Goal: Information Seeking & Learning: Learn about a topic

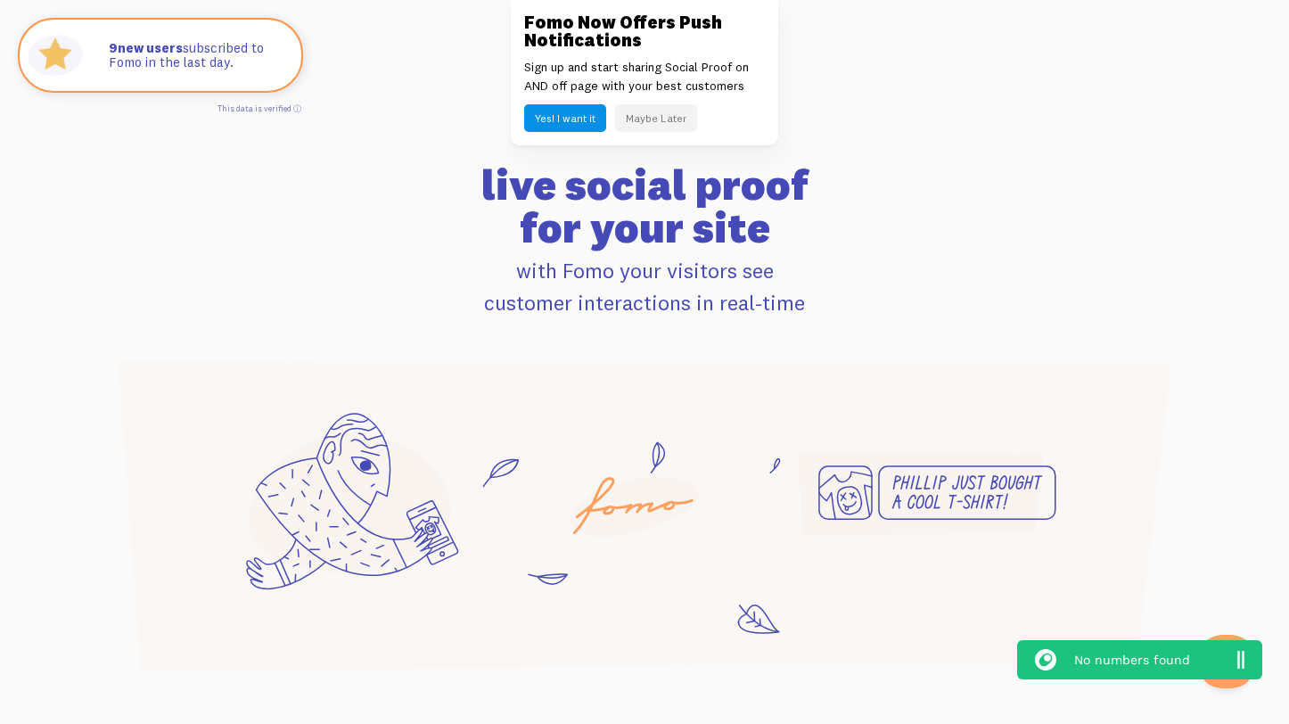
scroll to position [1057, 0]
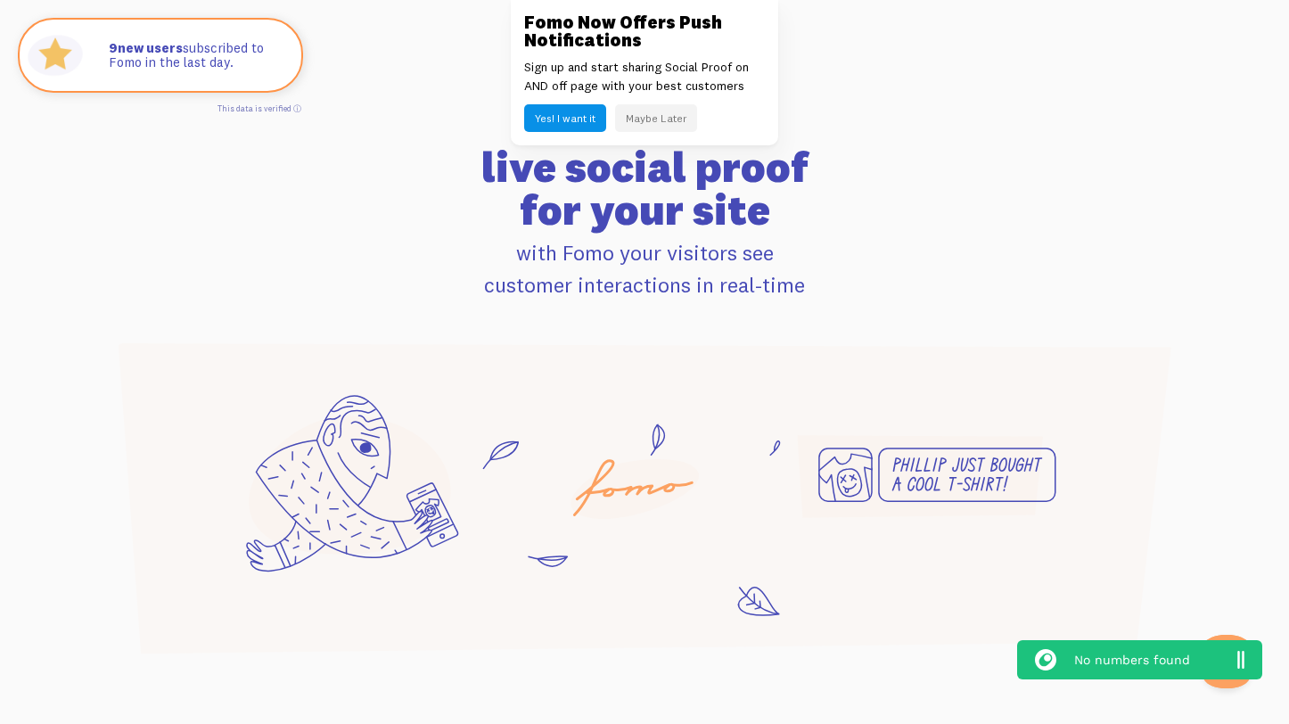
click at [559, 121] on button "Yes! I want it" at bounding box center [565, 118] width 82 height 28
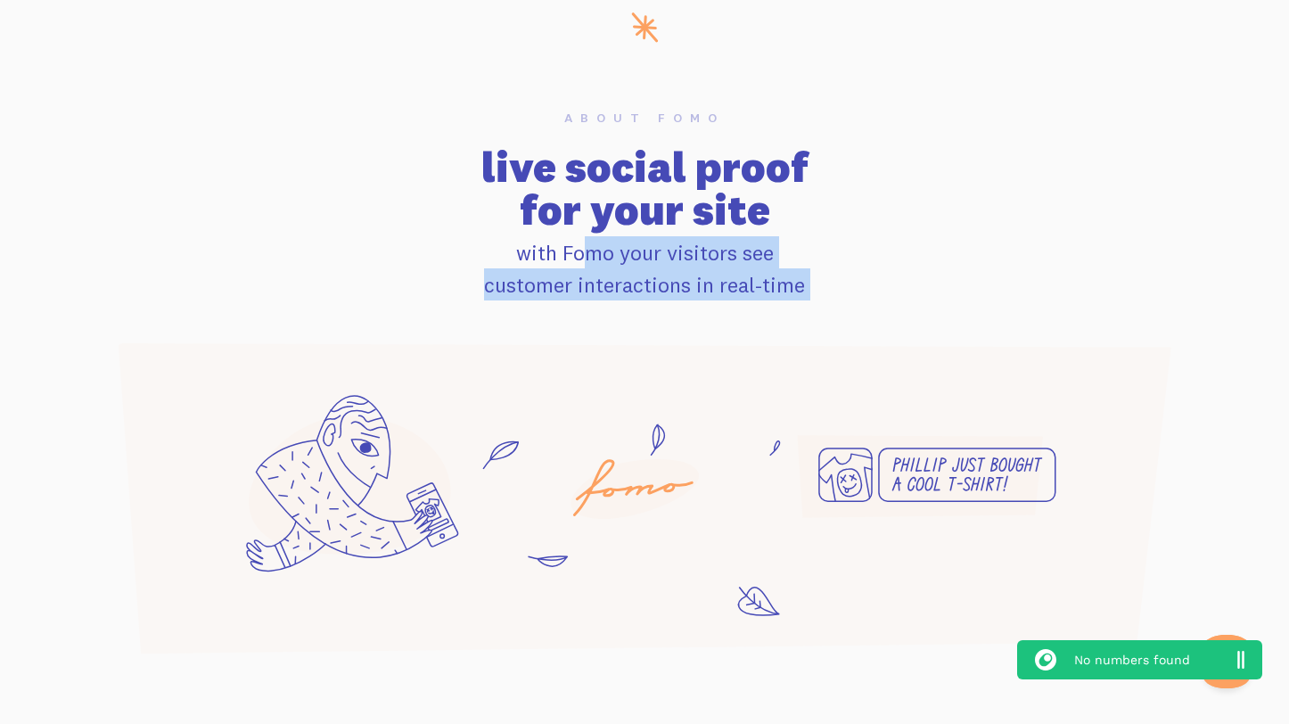
drag, startPoint x: 512, startPoint y: 247, endPoint x: 823, endPoint y: 332, distance: 322.5
click at [823, 331] on div "About Fomo live social proof for your site with Fomo your visitors see customer…" at bounding box center [644, 384] width 1075 height 546
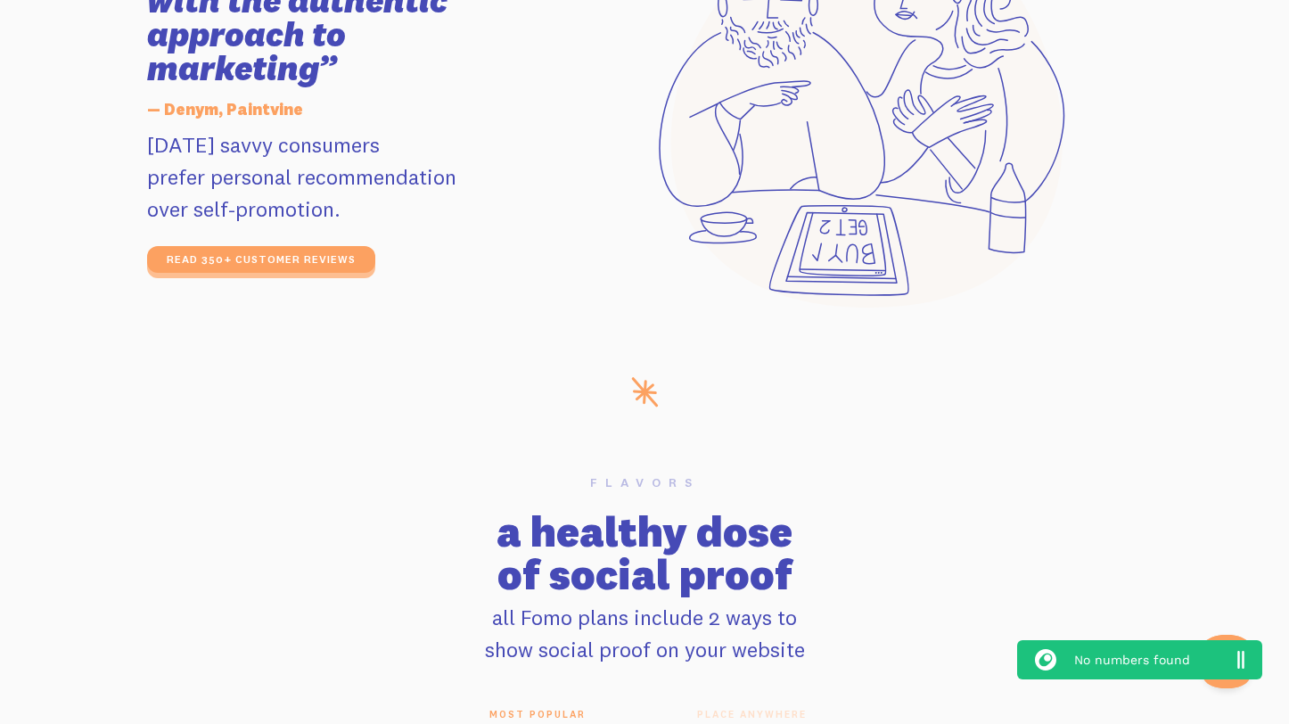
scroll to position [3673, 0]
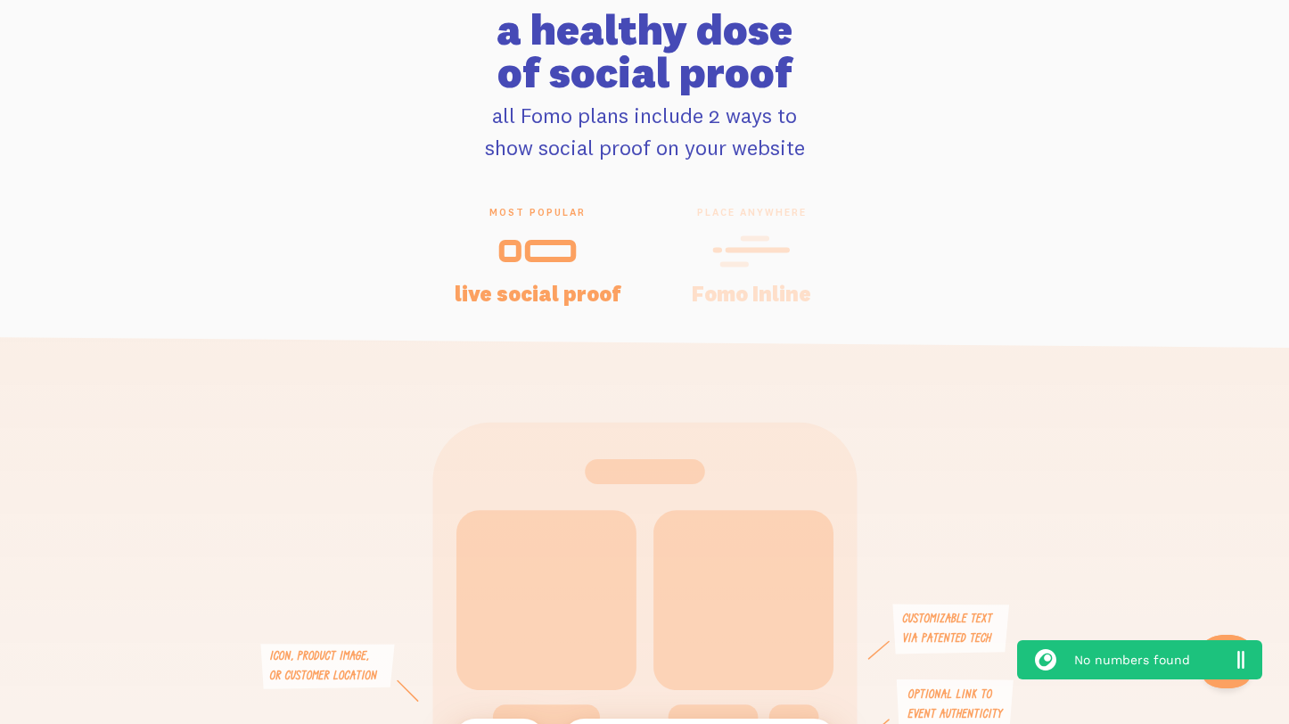
click at [743, 239] on icon at bounding box center [745, 251] width 44 height 26
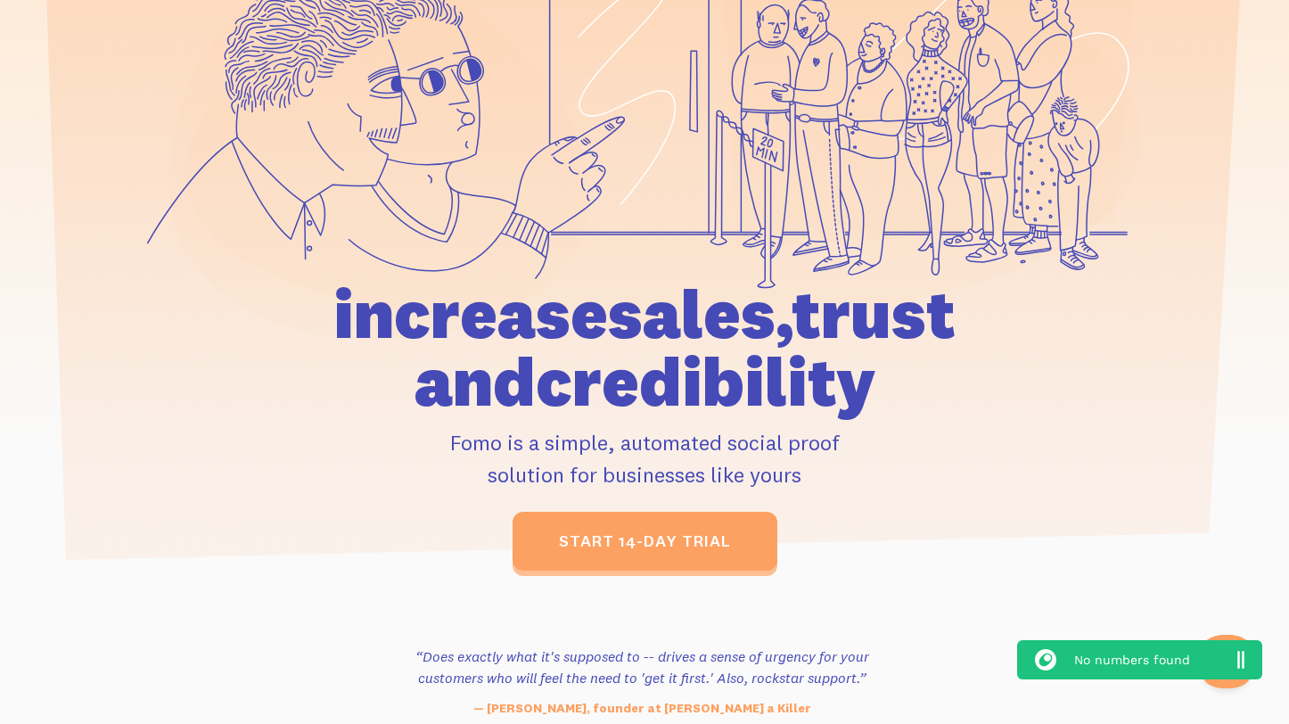
scroll to position [0, 0]
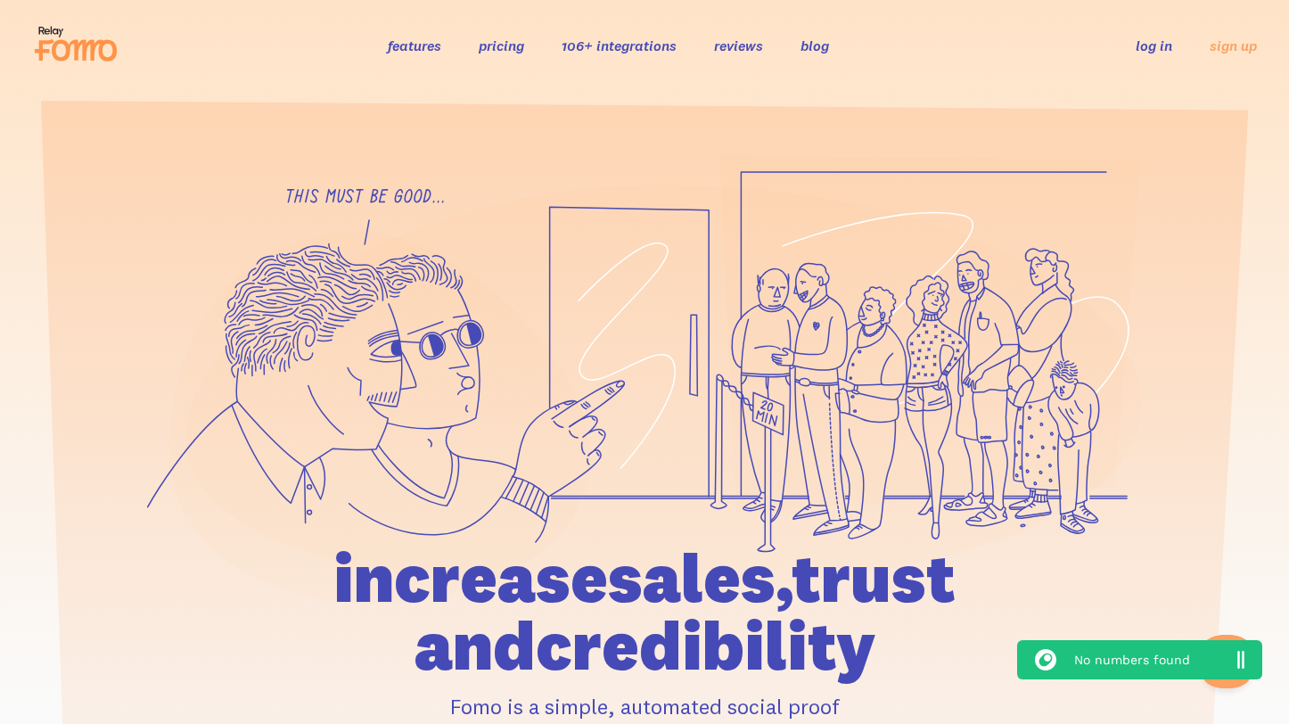
click at [498, 48] on link "pricing" at bounding box center [501, 46] width 45 height 18
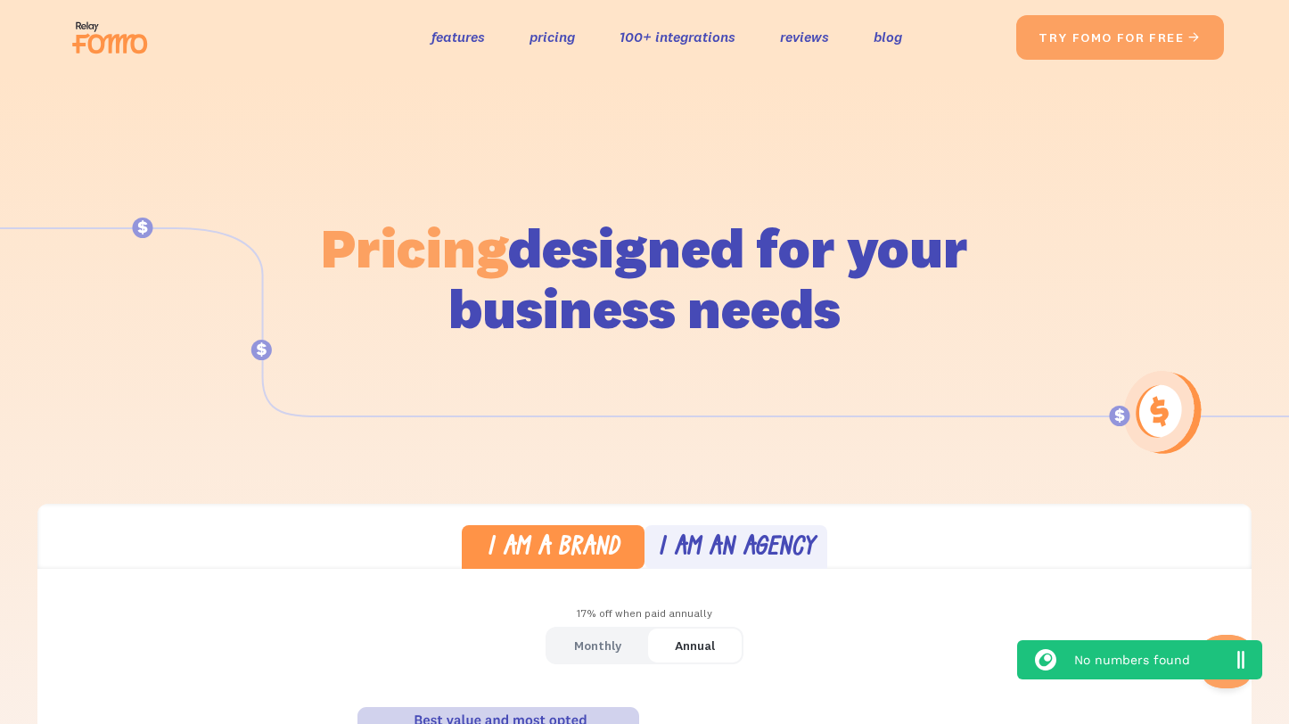
click at [101, 45] on img at bounding box center [115, 37] width 100 height 57
